Goal: Task Accomplishment & Management: Manage account settings

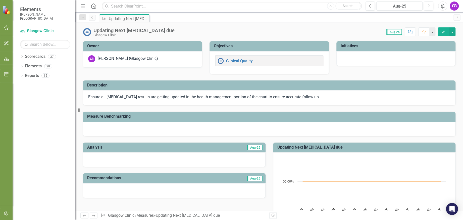
click at [443, 31] on icon "Edit" at bounding box center [443, 32] width 5 height 4
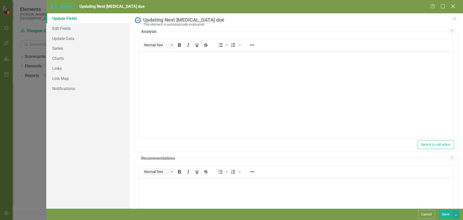
click at [452, 6] on icon "Close" at bounding box center [452, 6] width 6 height 5
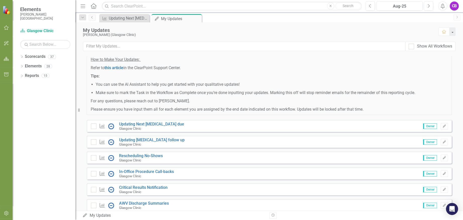
scroll to position [67, 0]
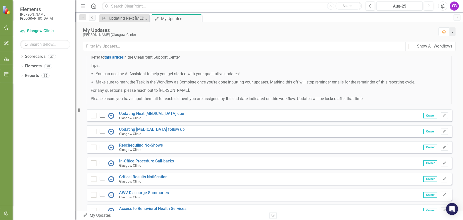
click at [442, 116] on icon "Edit" at bounding box center [444, 115] width 4 height 3
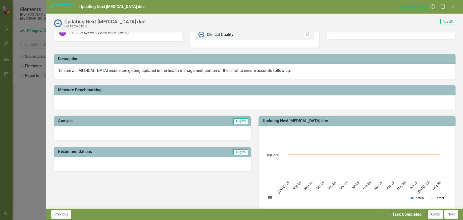
scroll to position [0, 0]
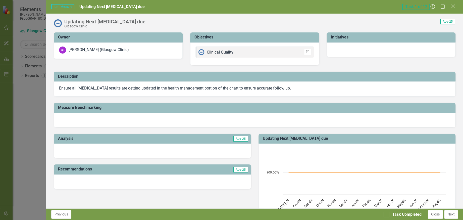
click at [454, 7] on icon "Close" at bounding box center [452, 6] width 6 height 5
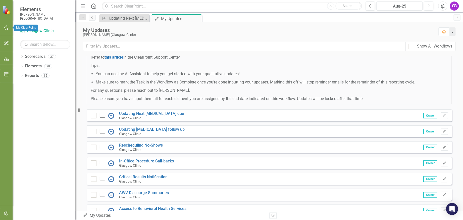
click at [6, 27] on icon "button" at bounding box center [6, 28] width 5 height 4
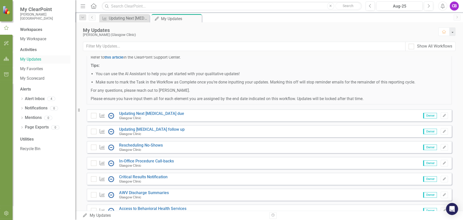
click at [36, 57] on link "My Updates" at bounding box center [45, 59] width 50 height 6
click at [151, 115] on div "Glasgow Clinic" at bounding box center [151, 117] width 65 height 5
click at [152, 113] on link "Updating Next [MEDICAL_DATA] due" at bounding box center [151, 113] width 65 height 5
